Goal: Entertainment & Leisure: Consume media (video, audio)

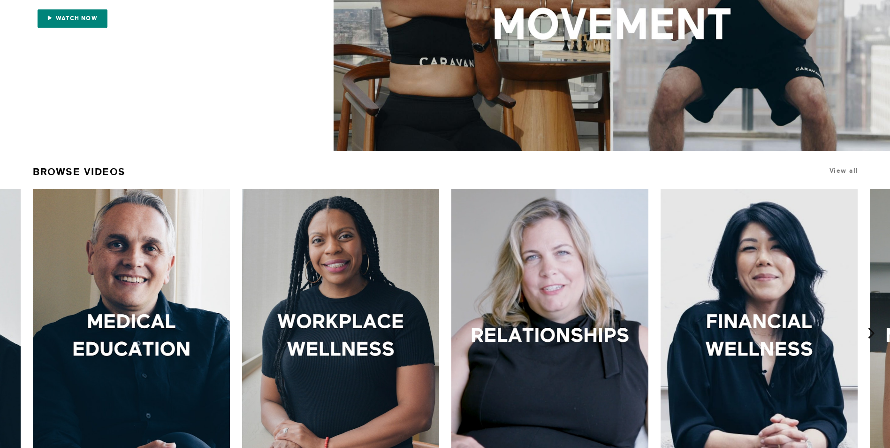
scroll to position [282, 0]
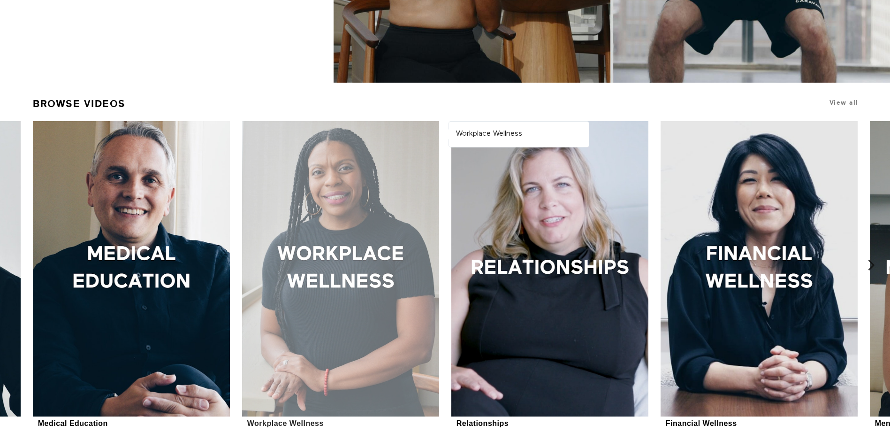
click at [358, 236] on div at bounding box center [340, 268] width 197 height 295
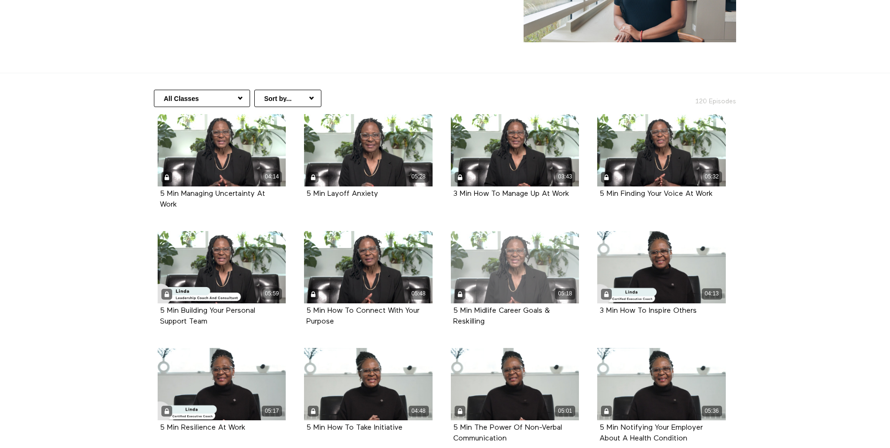
scroll to position [141, 0]
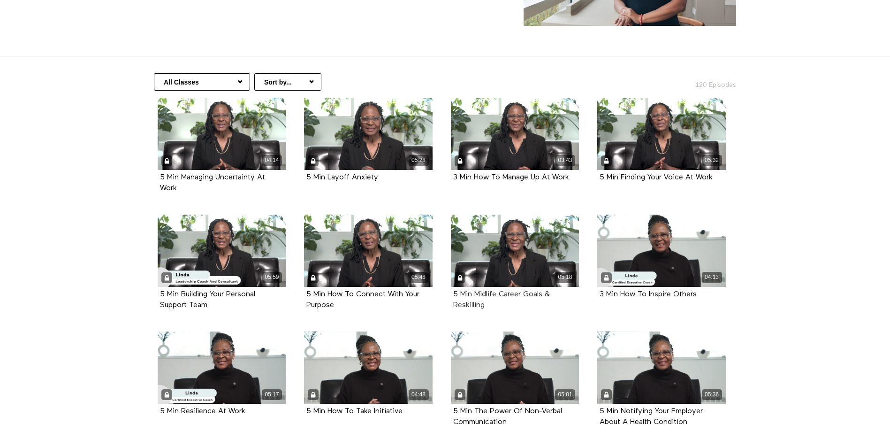
click at [500, 295] on strong "5 Min Midlife Career Goals & Reskilling" at bounding box center [501, 299] width 97 height 18
